Goal: Participate in discussion: Engage in conversation with other users on a specific topic

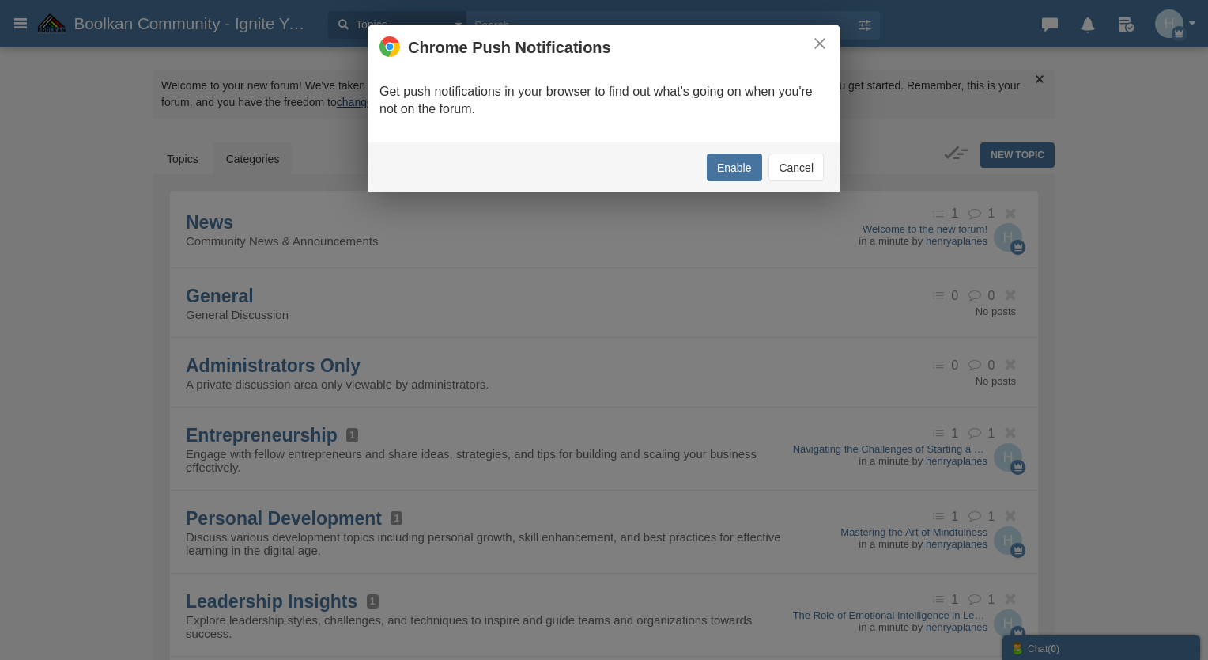
click at [822, 40] on button "×" at bounding box center [819, 43] width 17 height 17
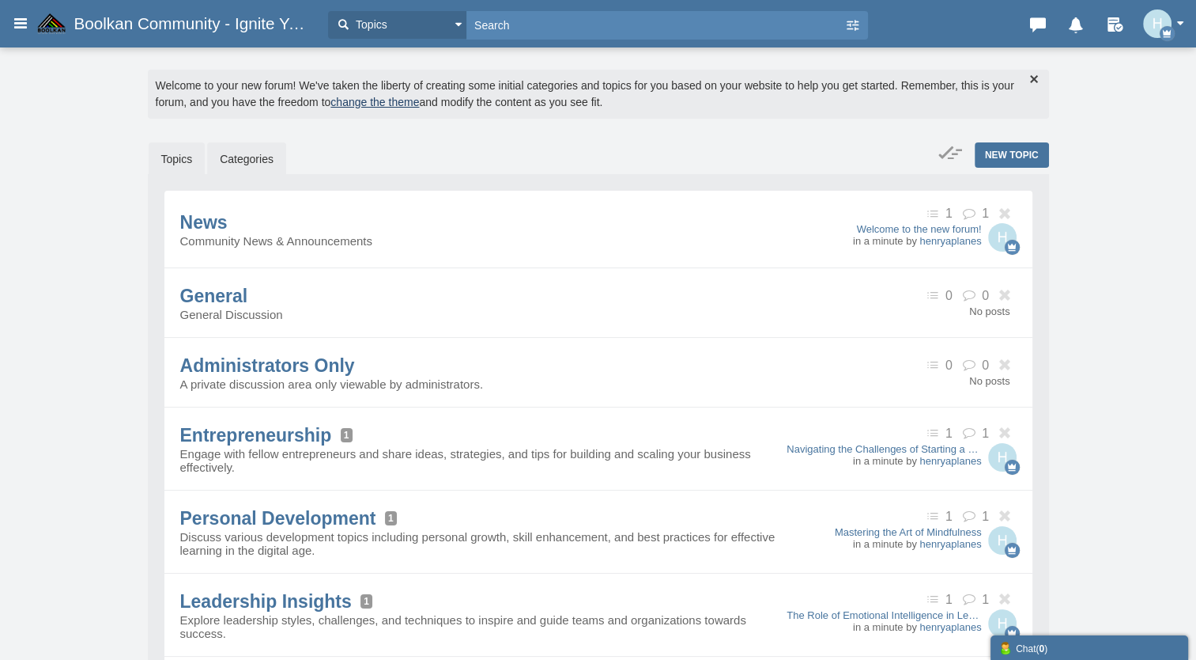
click at [186, 157] on link "Topics" at bounding box center [177, 158] width 57 height 33
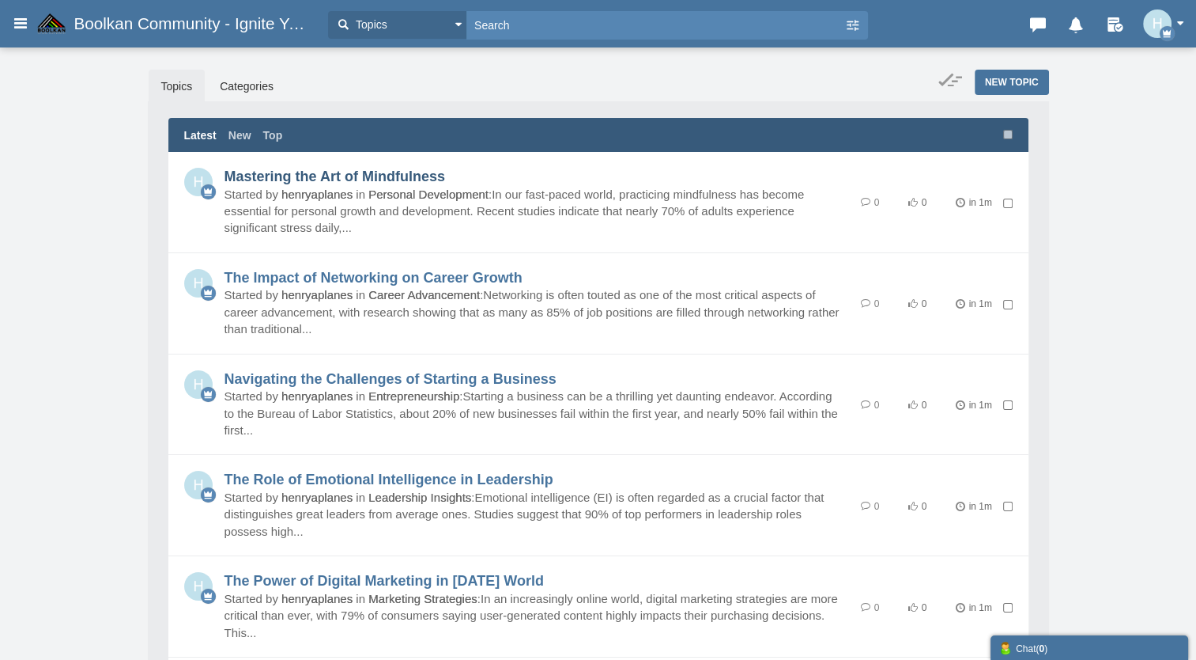
click at [309, 179] on link "Mastering the Art of Mindfulness" at bounding box center [335, 176] width 221 height 16
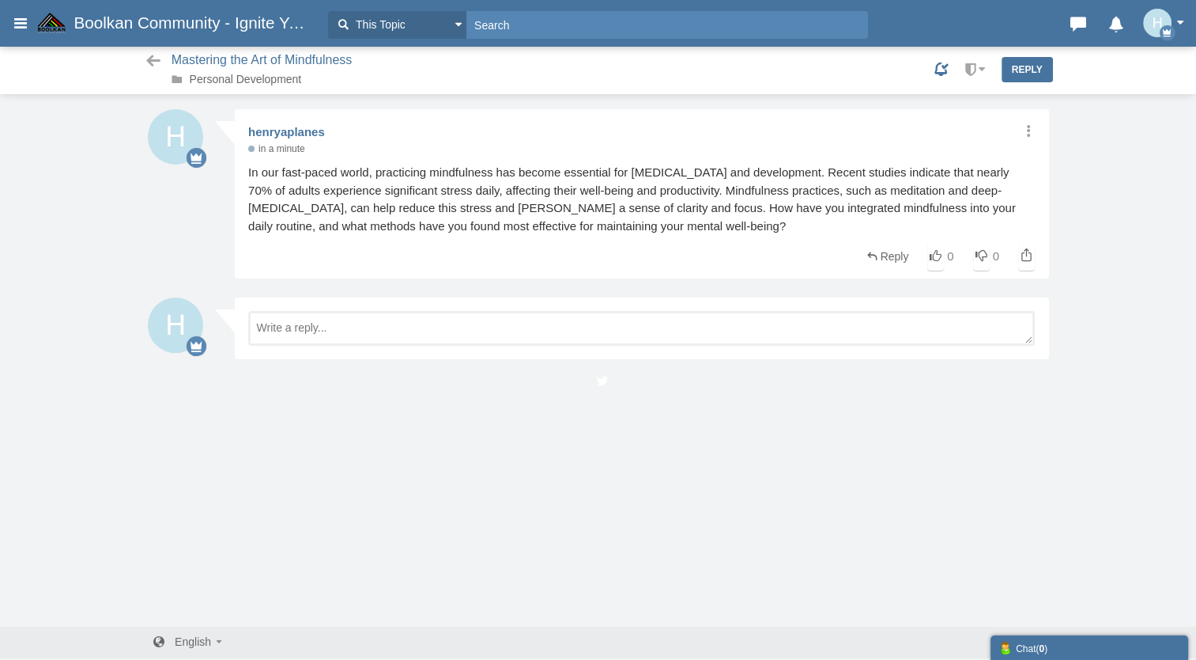
scroll to position [2, 0]
click at [1159, 25] on img "button" at bounding box center [1158, 23] width 28 height 28
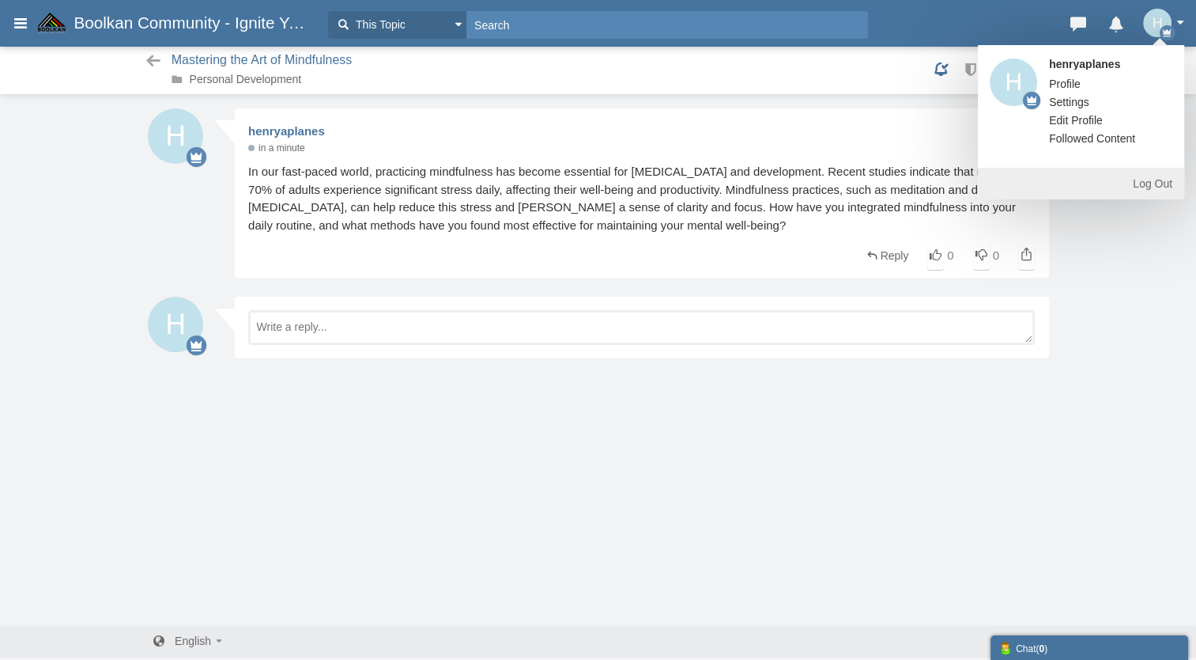
click at [162, 64] on icon at bounding box center [154, 61] width 20 height 16
